Goal: Communication & Community: Answer question/provide support

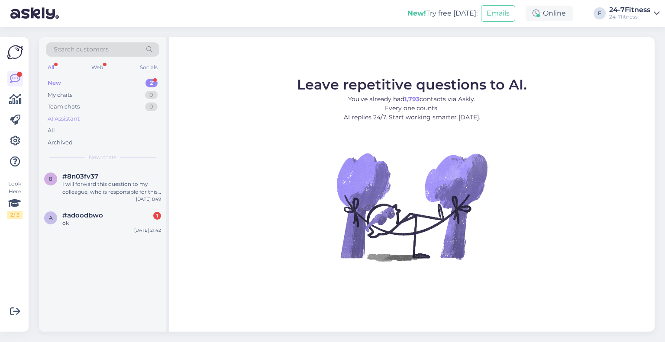
click at [61, 120] on div "AI Assistant" at bounding box center [64, 119] width 32 height 9
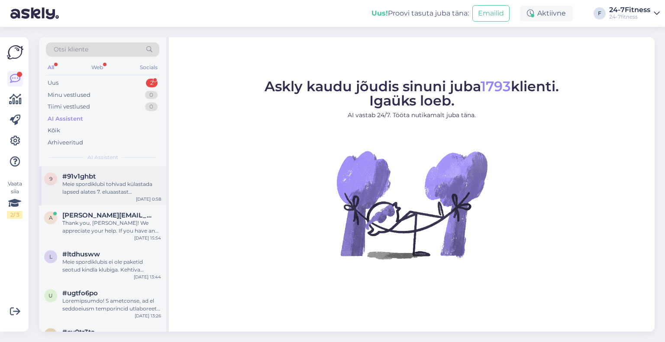
click at [104, 192] on div "Meie spordiklubi tohivad külastada lapsed alates 7. eluaastast lapsevanema nõus…" at bounding box center [111, 188] width 99 height 16
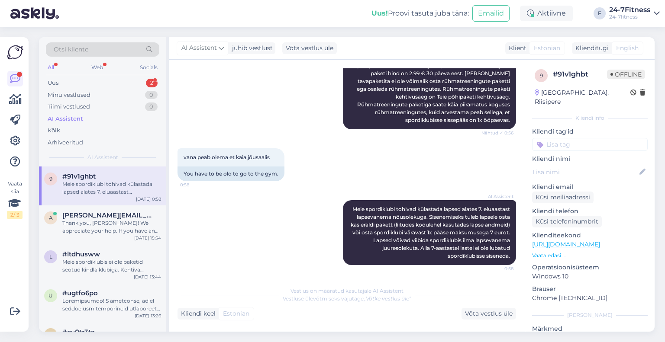
scroll to position [141, 0]
click at [92, 64] on div "Web" at bounding box center [97, 67] width 15 height 11
click at [89, 77] on div "Uus 2" at bounding box center [102, 83] width 113 height 12
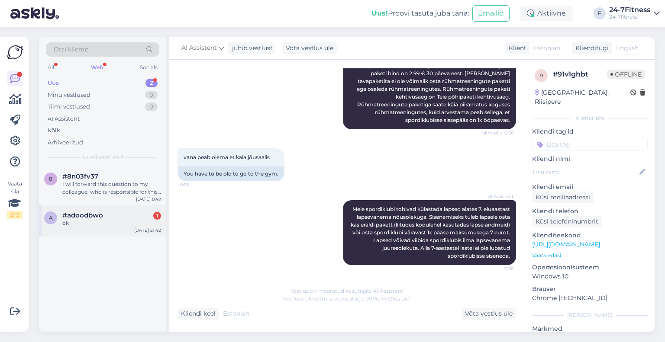
click at [102, 213] on span "#adoodbwo" at bounding box center [82, 216] width 41 height 8
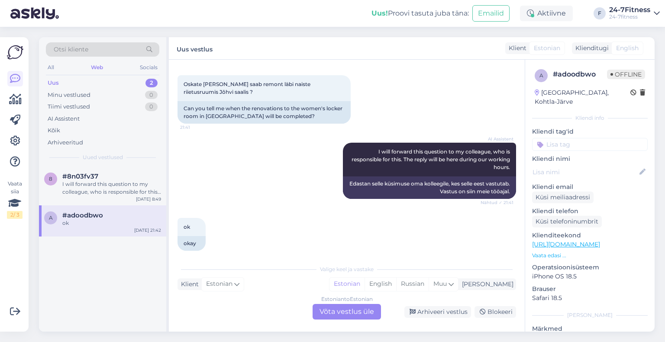
scroll to position [135, 0]
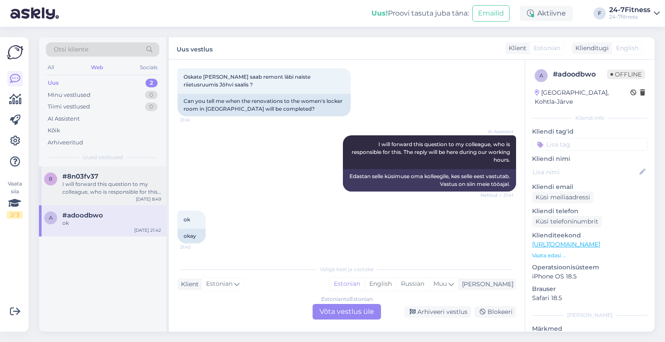
click at [140, 188] on div "I will forward this question to my colleague, who is responsible for this. The …" at bounding box center [111, 188] width 99 height 16
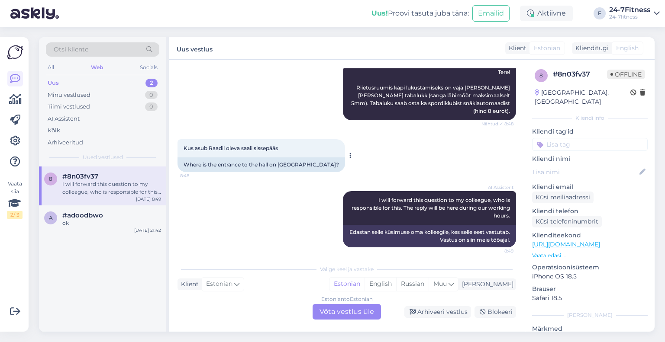
scroll to position [335, 0]
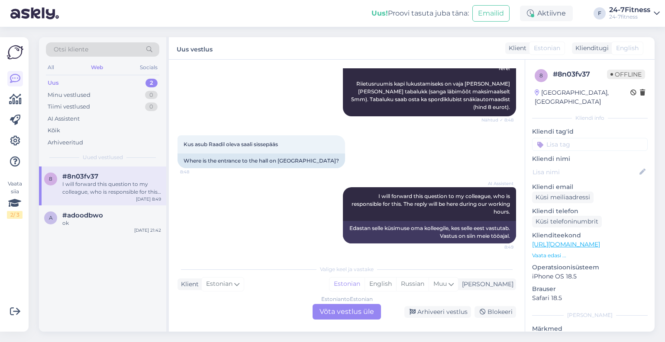
click at [327, 313] on div "Estonian to Estonian Võta vestlus üle" at bounding box center [346, 312] width 68 height 16
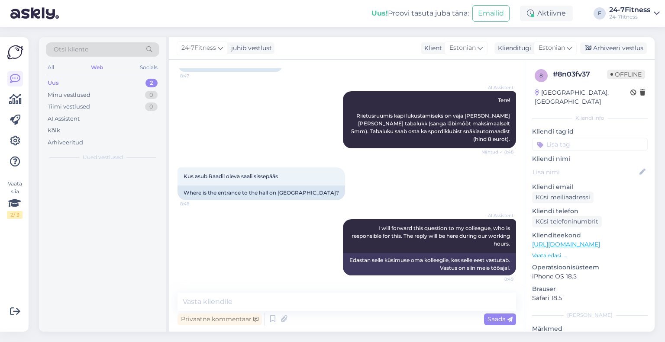
scroll to position [302, 0]
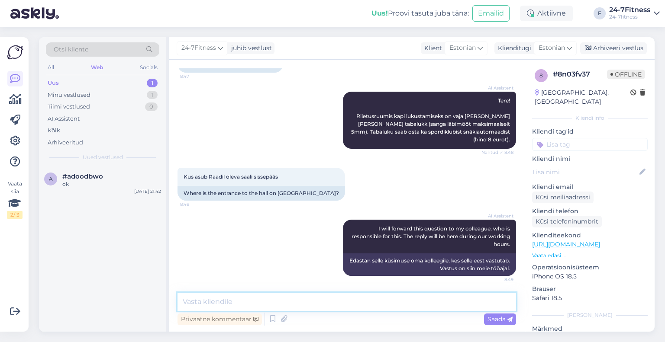
click at [290, 299] on textarea at bounding box center [346, 302] width 338 height 18
type textarea "T"
type textarea "Sissepääsu kohal on suur 24-7Fitness logo."
click at [502, 322] on span "Saada" at bounding box center [499, 319] width 25 height 8
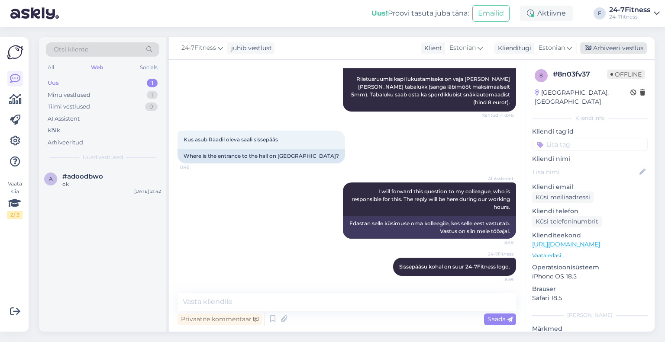
click at [606, 44] on div "Arhiveeri vestlus" at bounding box center [613, 48] width 67 height 12
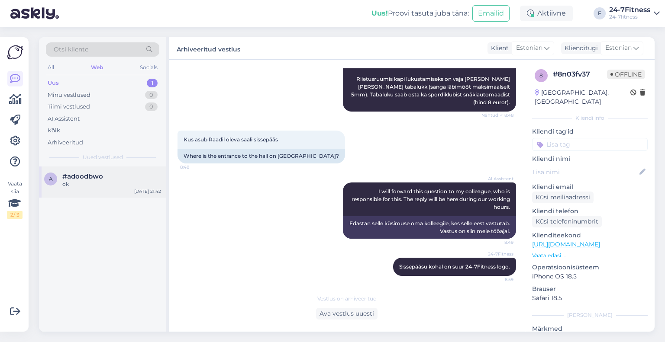
click at [139, 187] on div "ok" at bounding box center [111, 184] width 99 height 8
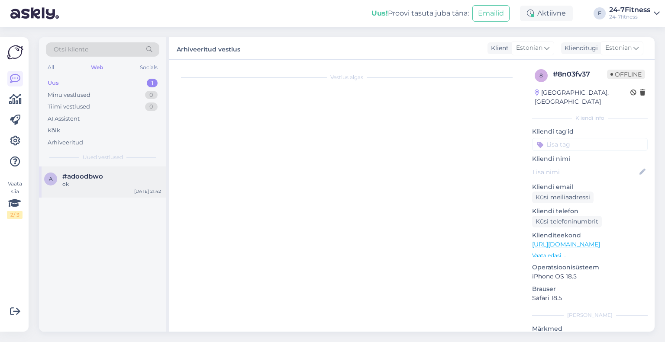
scroll to position [135, 0]
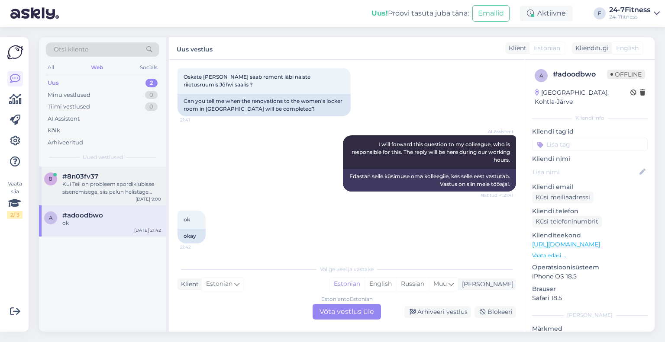
click at [119, 202] on div "8 #8n03fv37 Kui Teil on probleem spordiklubisse sisenemisega, siis palun helist…" at bounding box center [102, 186] width 127 height 39
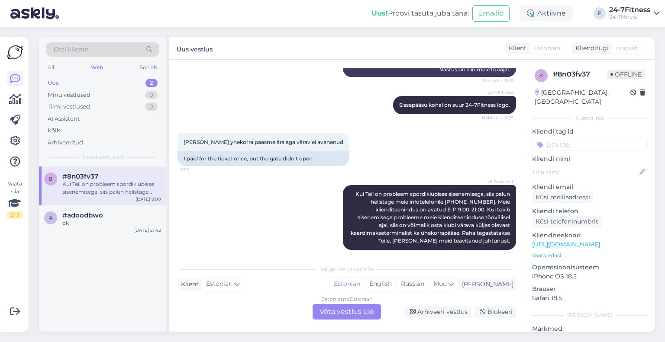
scroll to position [508, 0]
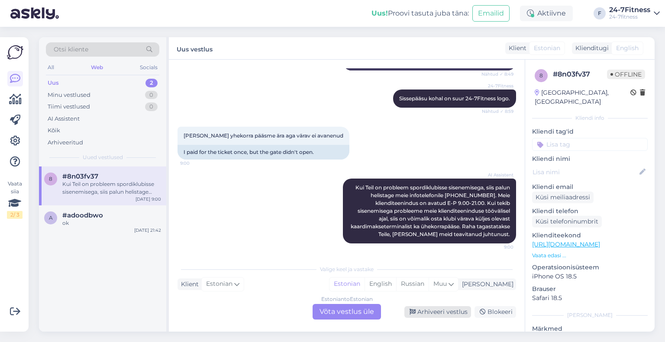
click at [439, 313] on div "Arhiveeri vestlus" at bounding box center [437, 312] width 67 height 12
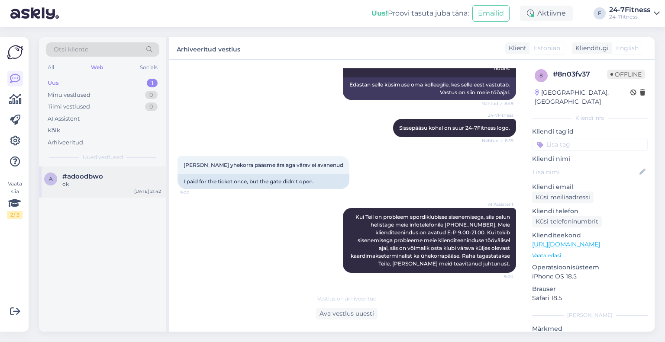
click at [113, 191] on div "a #adoodbwo ok [DATE] 21:42" at bounding box center [102, 182] width 127 height 31
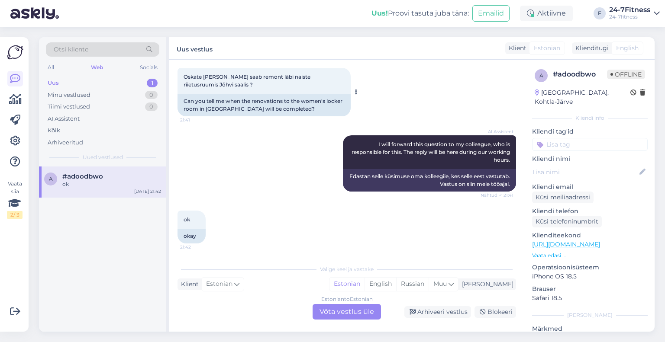
scroll to position [104, 0]
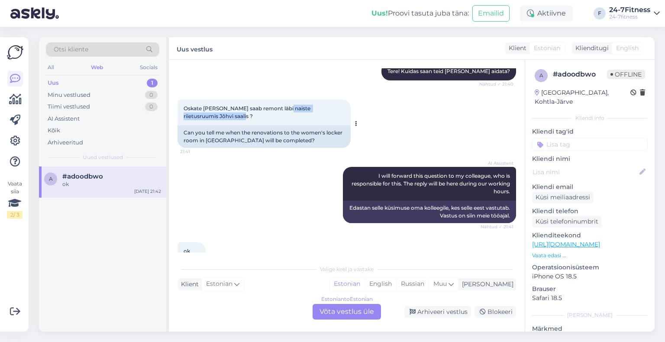
drag, startPoint x: 281, startPoint y: 109, endPoint x: 213, endPoint y: 119, distance: 68.7
click at [213, 119] on span "Oskate [PERSON_NAME] saab remont läbi naiste riietusruumis Jõhvi saalis ?" at bounding box center [247, 112] width 128 height 14
copy span "naiste riietusruumis Jõhvi saalis"
click at [80, 120] on div "AI Assistent" at bounding box center [64, 119] width 32 height 9
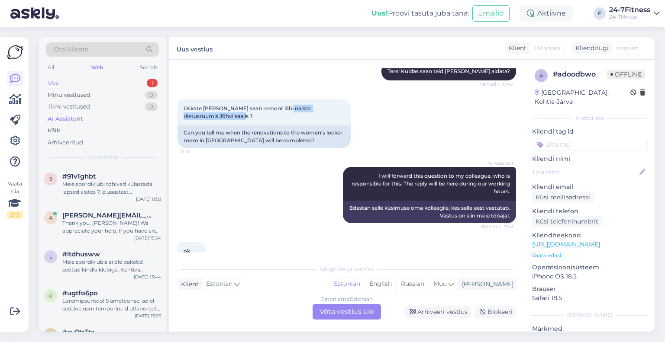
click at [90, 79] on div "Uus 1" at bounding box center [102, 83] width 113 height 12
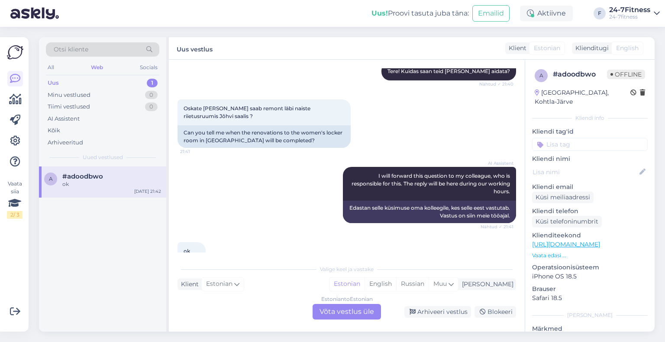
click at [334, 312] on div "Estonian to Estonian Võta vestlus üle" at bounding box center [346, 312] width 68 height 16
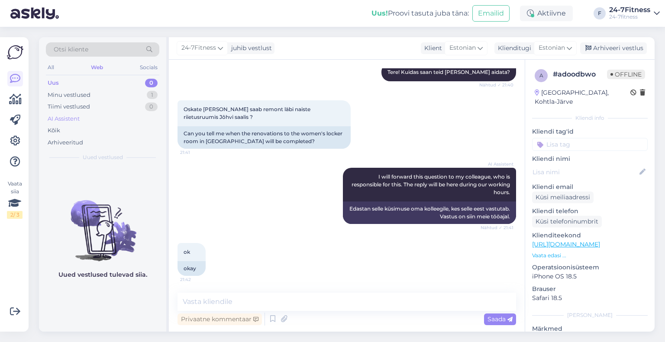
click at [52, 116] on div "AI Assistent" at bounding box center [64, 119] width 32 height 9
